Goal: Transaction & Acquisition: Purchase product/service

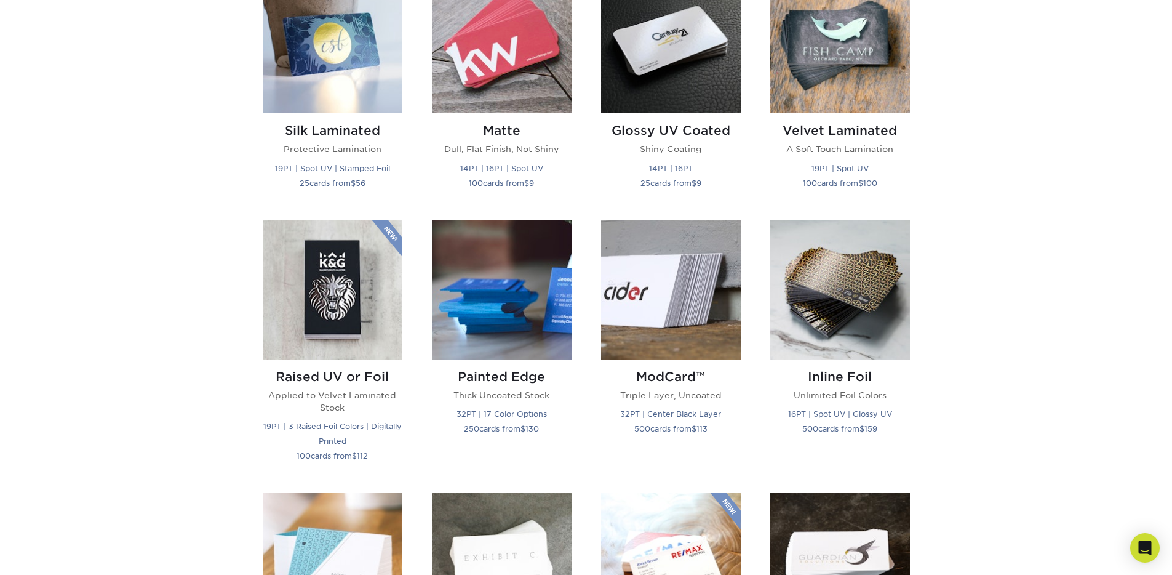
scroll to position [634, 0]
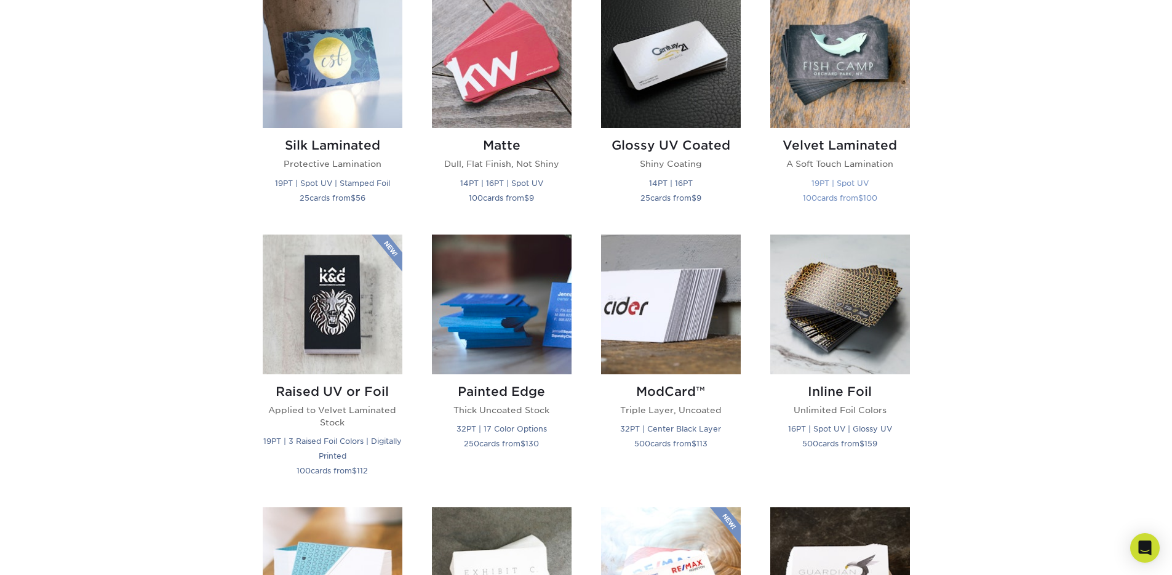
click at [846, 142] on h2 "Velvet Laminated" at bounding box center [841, 145] width 140 height 15
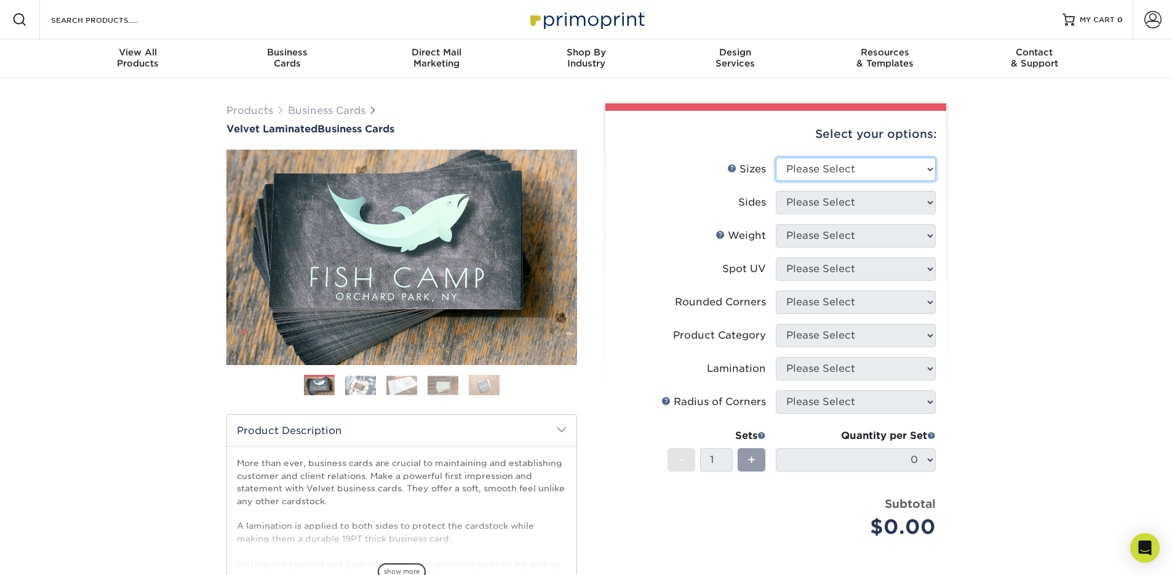
click at [926, 165] on select "Please Select 1.5" x 3.5" - Mini 1.75" x 3.5" - Mini 2" x 2" - Square 2" x 3" -…" at bounding box center [856, 169] width 160 height 23
select select "2.00x3.50"
click at [776, 158] on select "Please Select 1.5" x 3.5" - Mini 1.75" x 3.5" - Mini 2" x 2" - Square 2" x 3" -…" at bounding box center [856, 169] width 160 height 23
click at [929, 201] on select "Please Select Print Both Sides Print Front Only" at bounding box center [856, 202] width 160 height 23
select select "13abbda7-1d64-4f25-8bb2-c179b224825d"
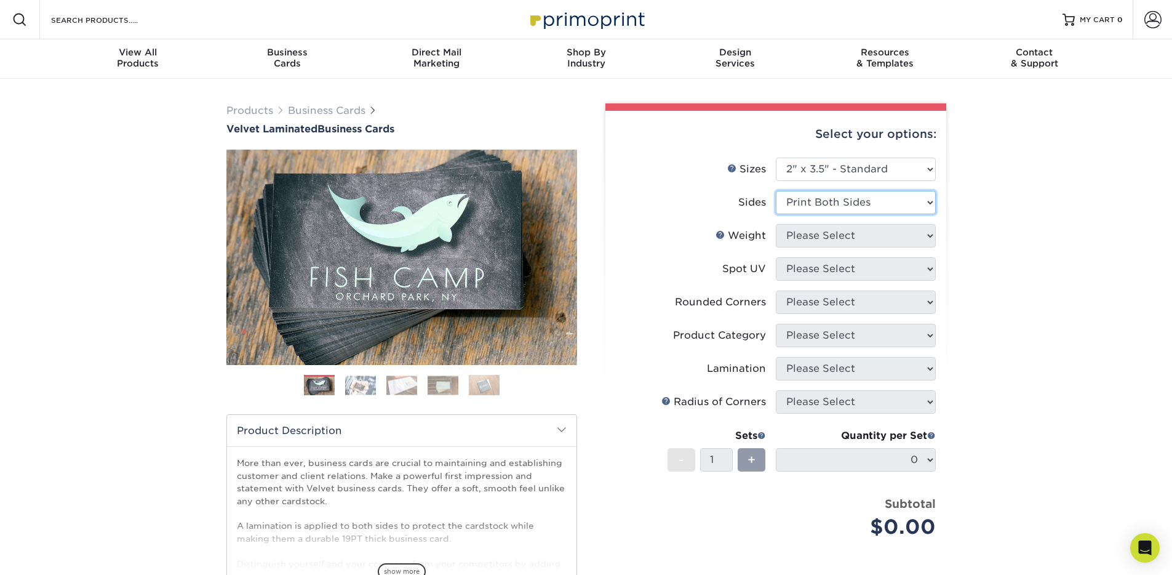
click at [776, 191] on select "Please Select Print Both Sides Print Front Only" at bounding box center [856, 202] width 160 height 23
click at [929, 233] on select "Please Select 16PT" at bounding box center [856, 235] width 160 height 23
select select "16PT"
click at [776, 224] on select "Please Select 16PT" at bounding box center [856, 235] width 160 height 23
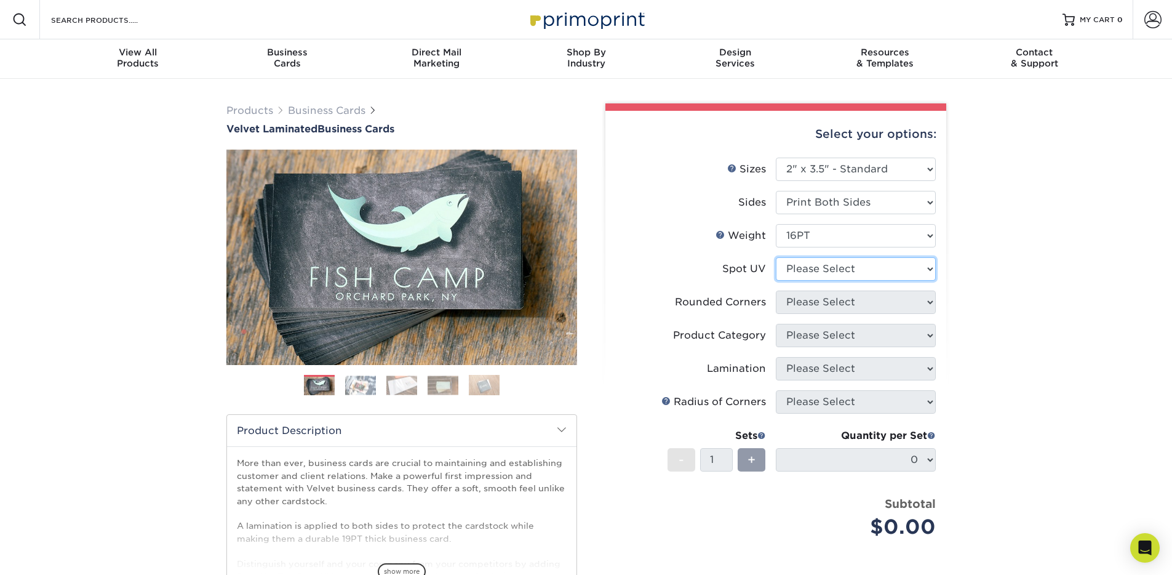
click at [929, 266] on select "Please Select No Spot UV Front and Back (Both Sides) Front Only Back Only" at bounding box center [856, 268] width 160 height 23
select select "1"
click at [776, 257] on select "Please Select No Spot UV Front and Back (Both Sides) Front Only Back Only" at bounding box center [856, 268] width 160 height 23
click at [932, 299] on select "Please Select Yes - Round 2 Corners Yes - Round 4 Corners No" at bounding box center [856, 301] width 160 height 23
select select "0"
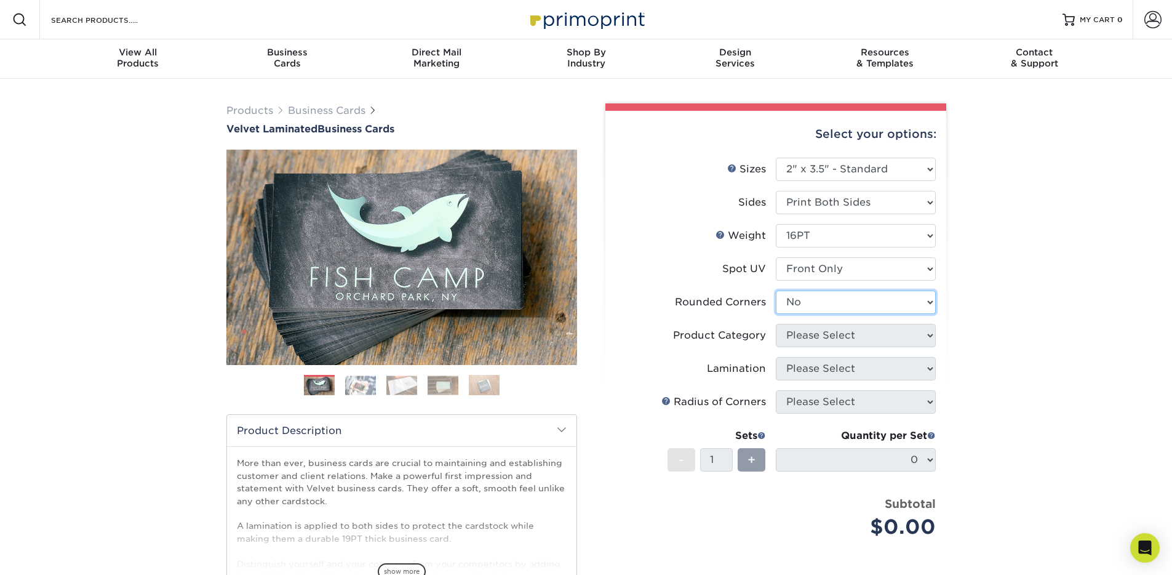
click at [776, 290] on select "Please Select Yes - Round 2 Corners Yes - Round 4 Corners No" at bounding box center [856, 301] width 160 height 23
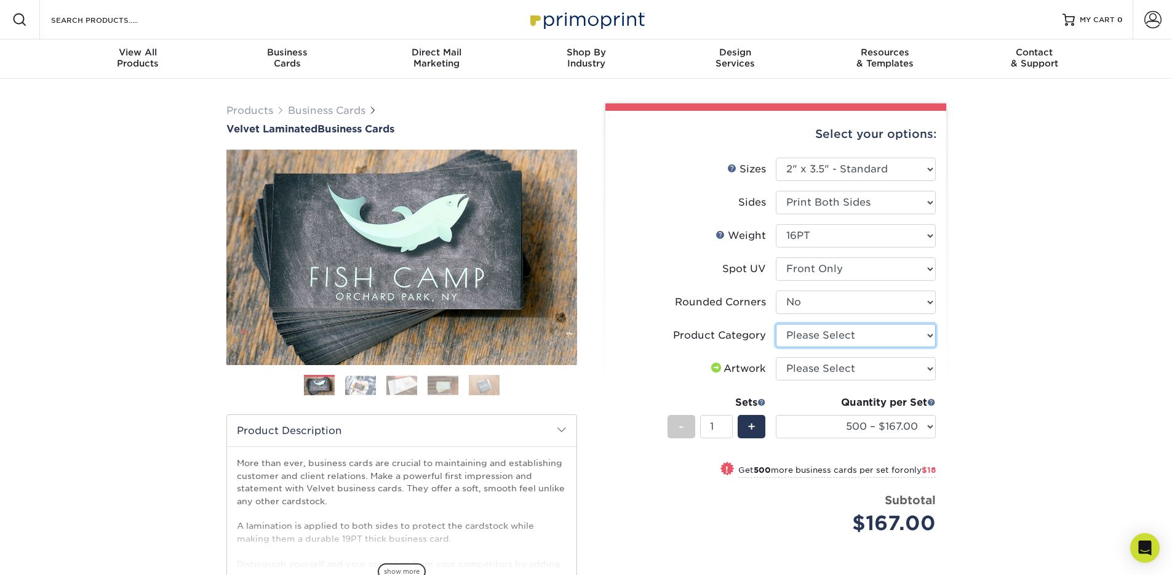
click at [928, 334] on select "Please Select Business Cards" at bounding box center [856, 335] width 160 height 23
select select "3b5148f1-0588-4f88-a218-97bcfdce65c1"
click at [776, 324] on select "Please Select Business Cards" at bounding box center [856, 335] width 160 height 23
